Goal: Task Accomplishment & Management: Complete application form

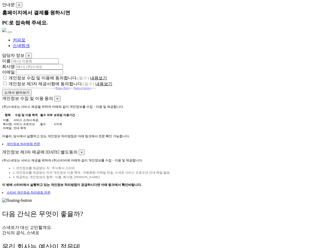
click at [310, 118] on div "항목 수집 및 이용 목적 필수 여부 보유및 이용기간 이름, 회사명, 이메일 서비스 소개서 제공, 서비스 프로모션 안내 목적 필수 사이트" at bounding box center [159, 121] width 314 height 19
click at [240, 117] on div "항목 수집 및 이용 목적 필수 여부 보유및 이용기간 이름, 회사명, 이메일 서비스 소개서 제공, 서비스 프로모션 안내 목적 필수 사이트" at bounding box center [159, 121] width 314 height 19
click at [268, 102] on div "개인정보 수집 및 이용 동의 × (주)스낵포는 서비스 제공을 위하여 아래와 같이 개인정보를 수집・이용 및 제공합니다. 항목 수집 및 이용 목적…" at bounding box center [159, 121] width 314 height 50
click at [213, 83] on div "개인정보 제3자 제공사항에 동의합니다. (필수) 내용보기" at bounding box center [159, 84] width 314 height 6
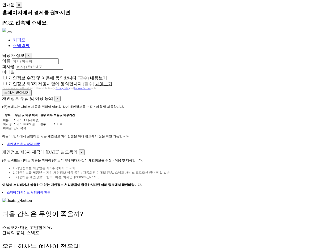
click at [232, 77] on div "개인정보 수집 및 이용에 동의합니다. (필수) 내용보기" at bounding box center [159, 78] width 314 height 6
